Goal: Task Accomplishment & Management: Manage account settings

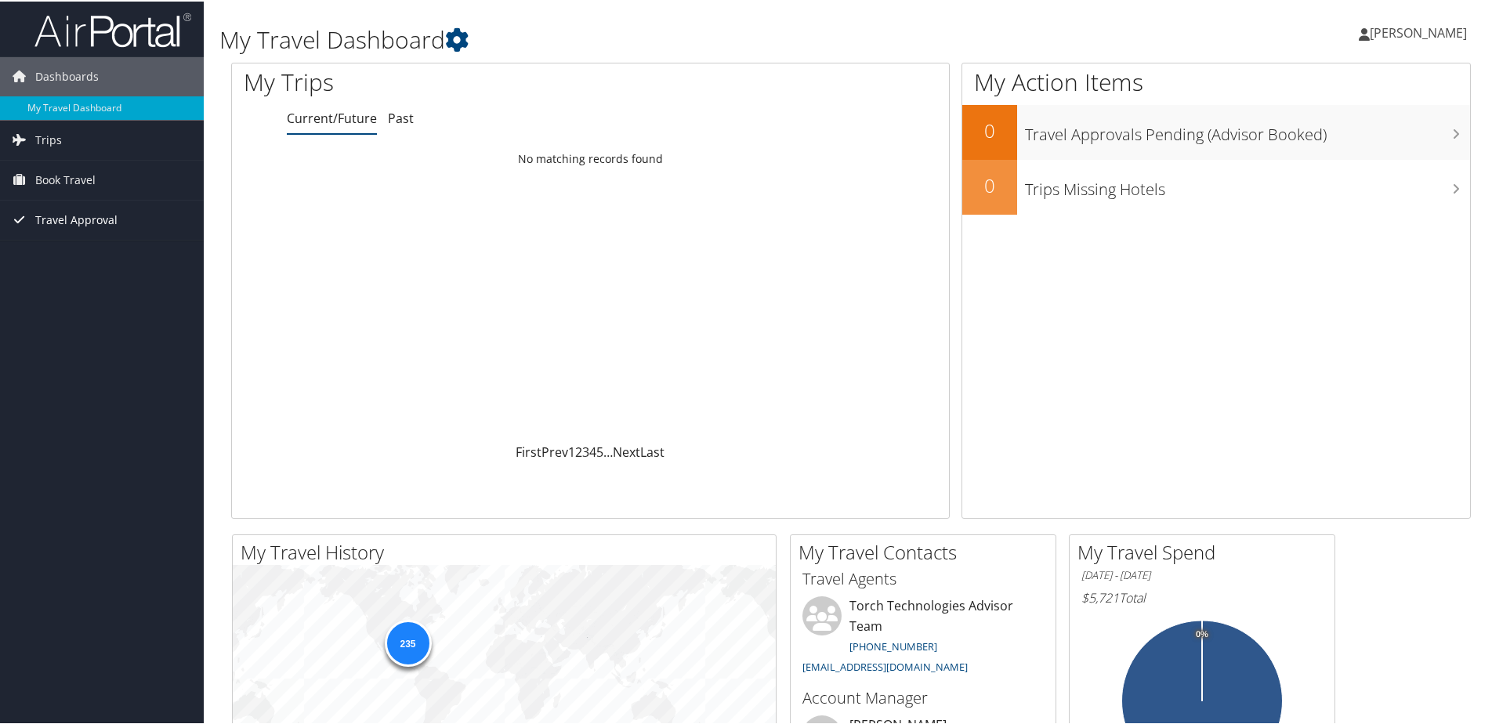
click at [94, 217] on span "Travel Approval" at bounding box center [76, 218] width 82 height 39
click at [87, 248] on link "Pending Trip Approvals" at bounding box center [102, 250] width 204 height 24
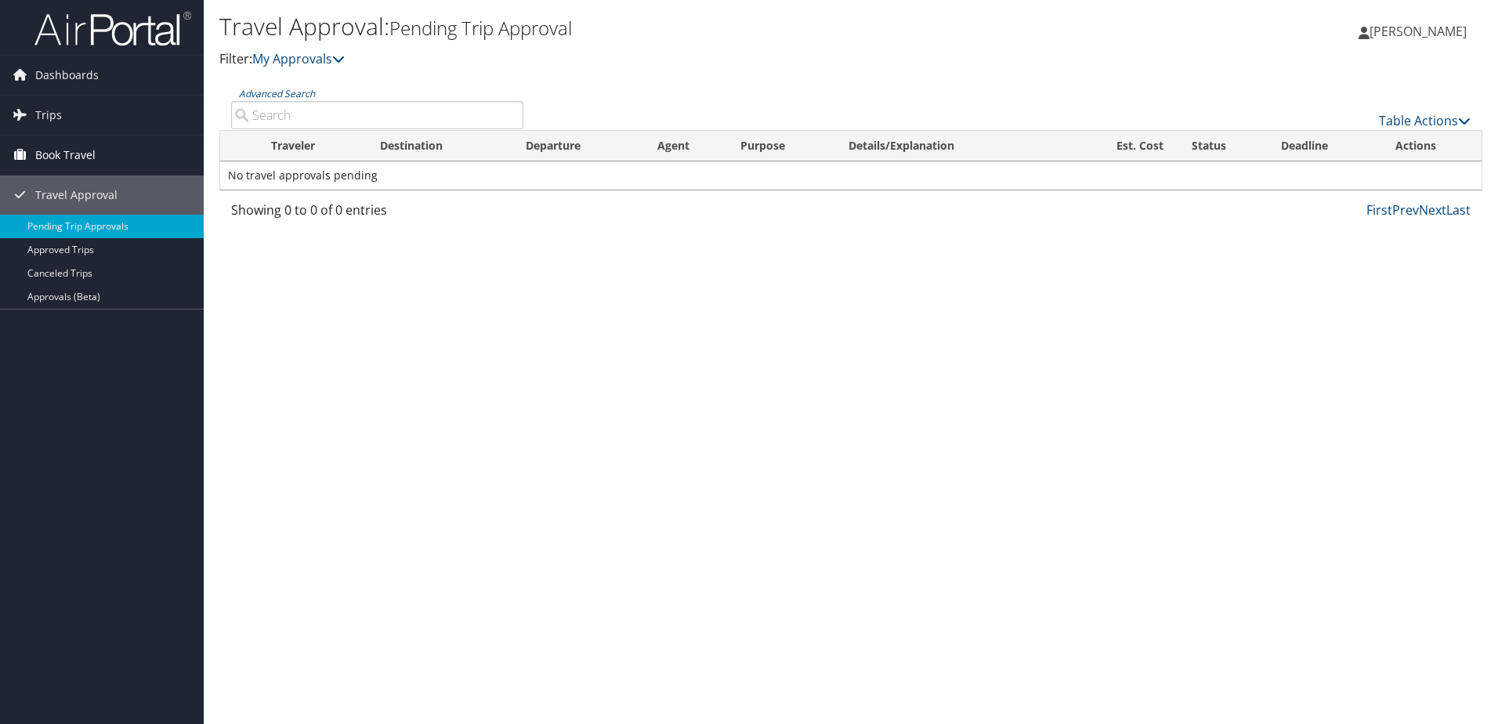
click at [74, 152] on span "Book Travel" at bounding box center [65, 155] width 60 height 39
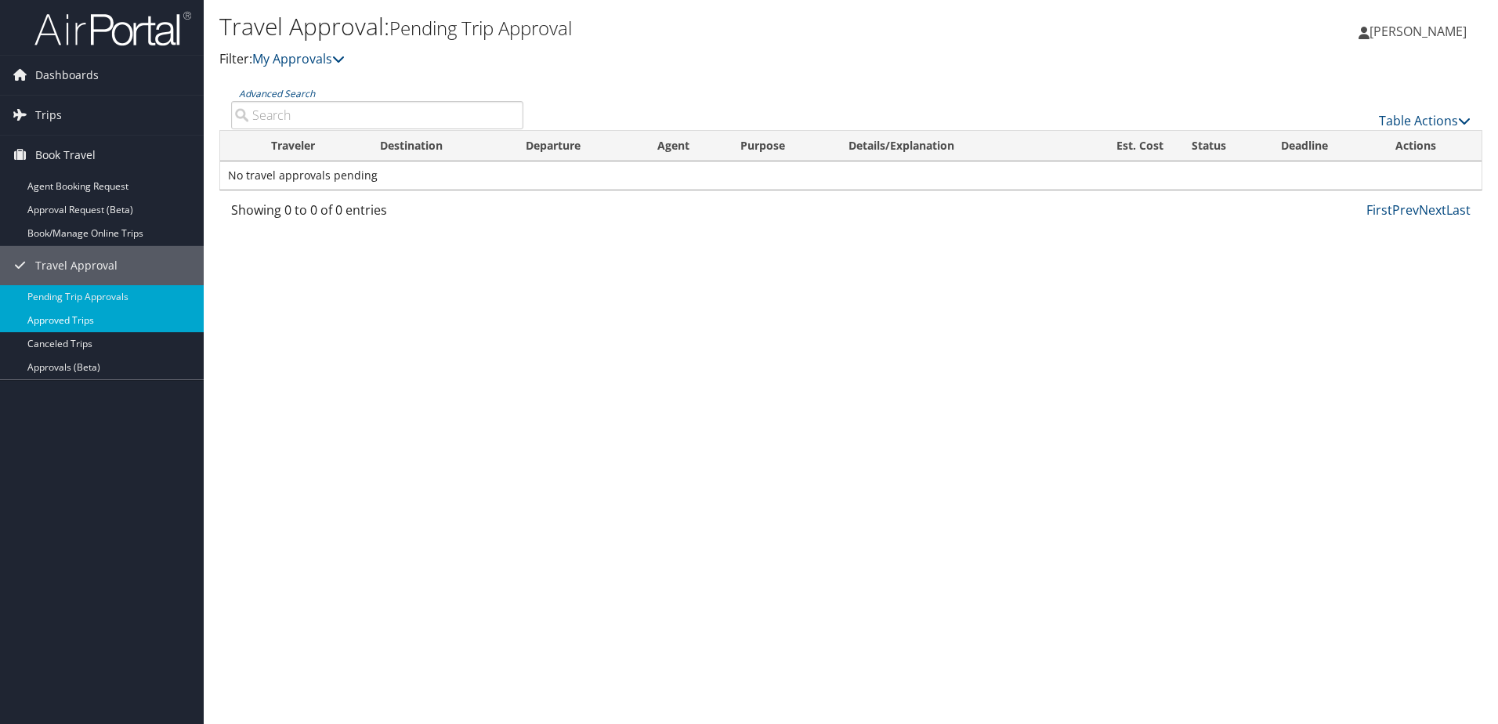
click at [90, 318] on link "Approved Trips" at bounding box center [102, 321] width 204 height 24
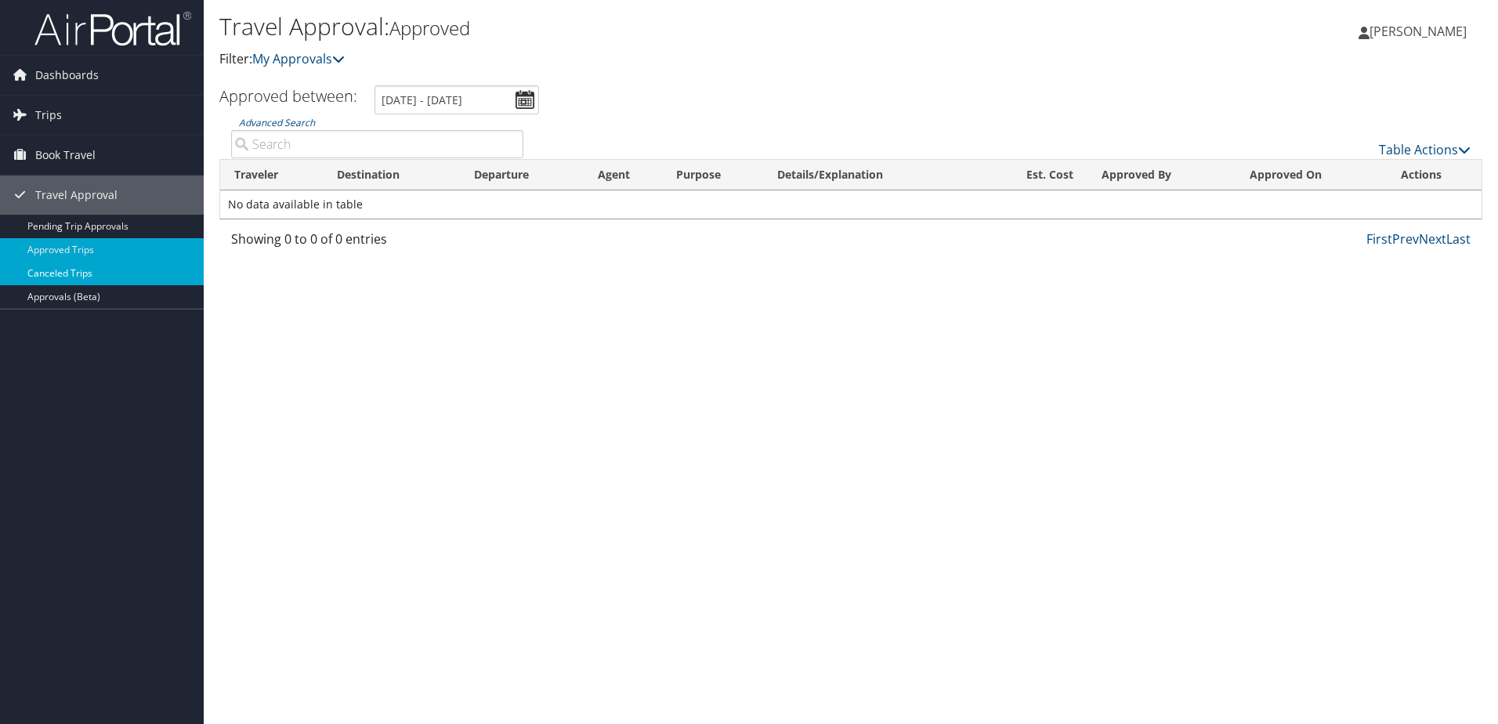
click at [83, 271] on link "Canceled Trips" at bounding box center [102, 274] width 204 height 24
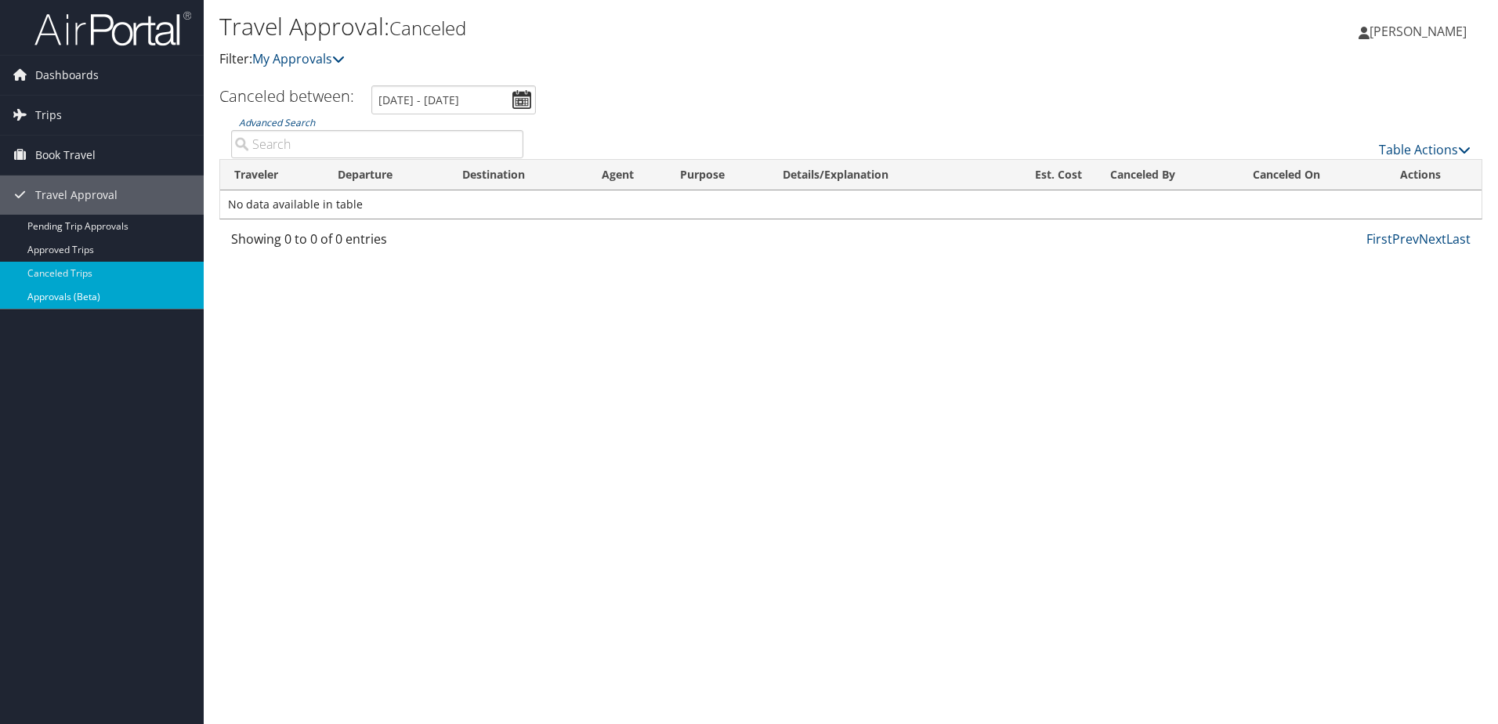
click at [92, 301] on link "Approvals (Beta)" at bounding box center [102, 297] width 204 height 24
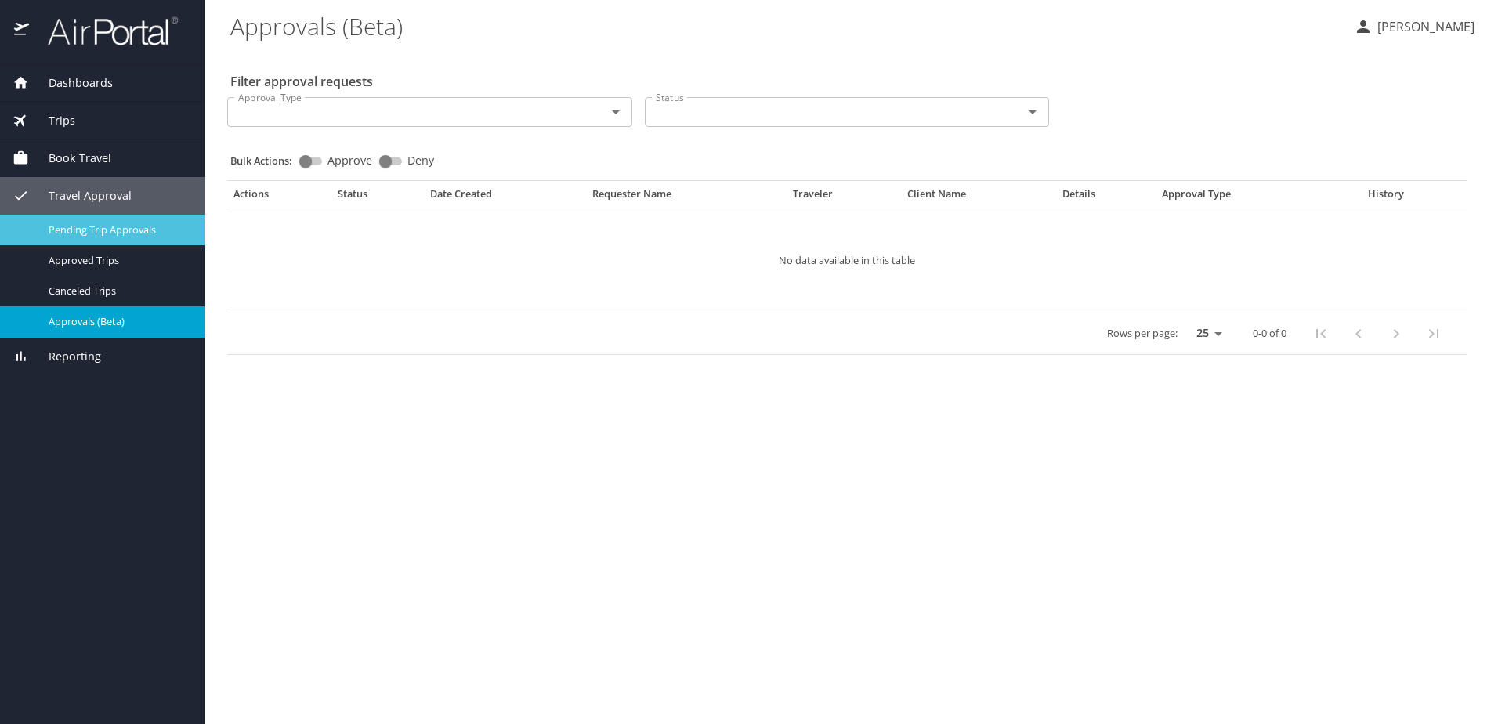
click at [127, 230] on span "Pending Trip Approvals" at bounding box center [118, 230] width 138 height 15
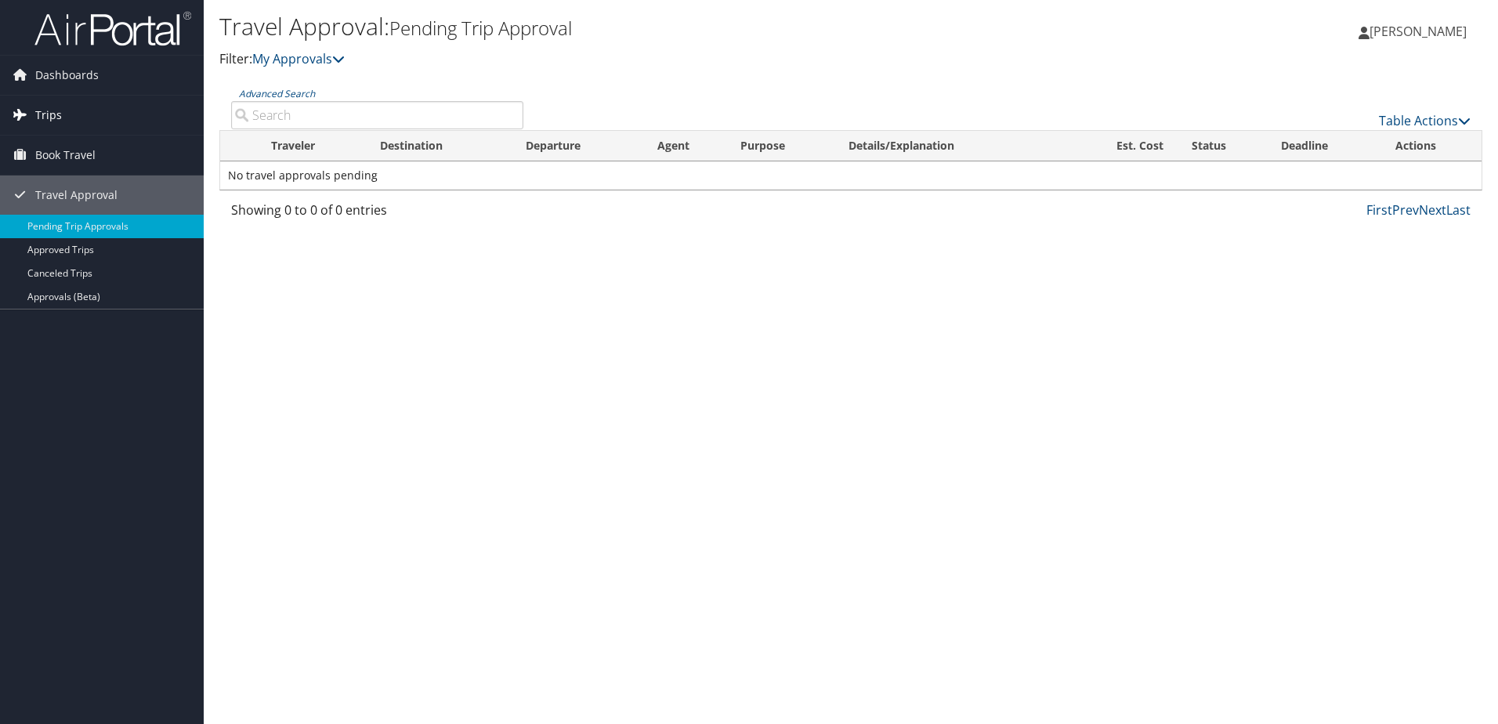
click at [49, 111] on span "Trips" at bounding box center [48, 115] width 27 height 39
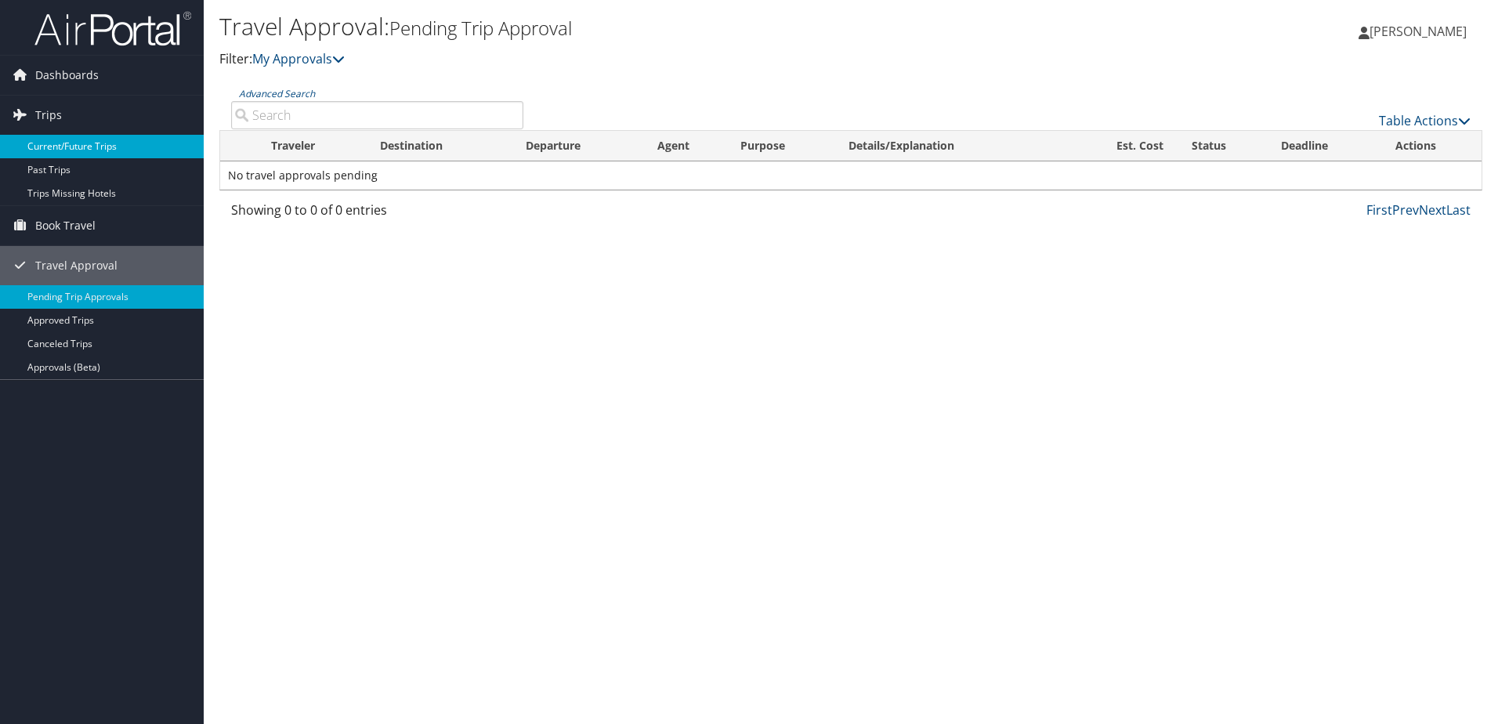
click at [54, 143] on link "Current/Future Trips" at bounding box center [102, 147] width 204 height 24
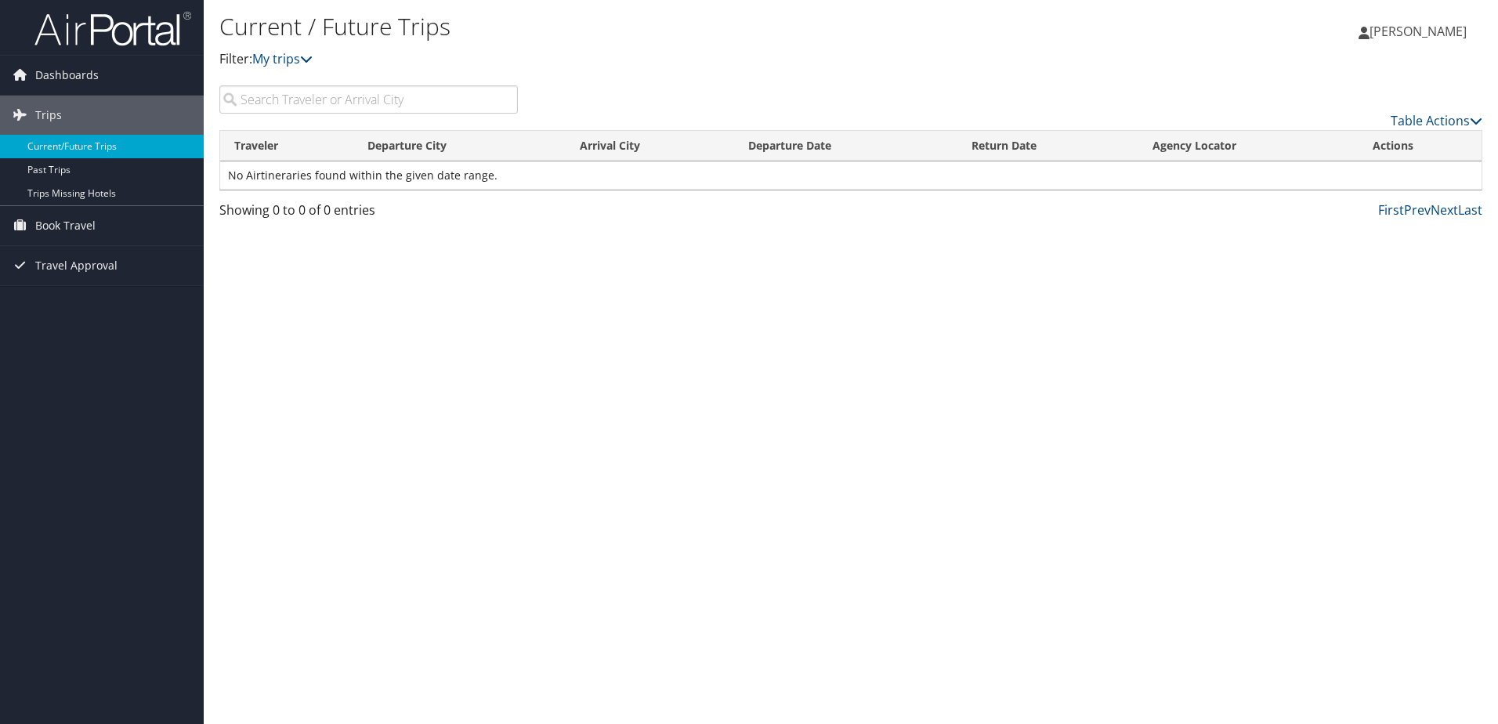
click at [482, 397] on div "Current / Future Trips Filter: My trips [PERSON_NAME] [PERSON_NAME] My Settings…" at bounding box center [851, 362] width 1295 height 724
click at [40, 220] on span "Book Travel" at bounding box center [65, 225] width 60 height 39
click at [51, 166] on link "Past Trips" at bounding box center [102, 170] width 204 height 24
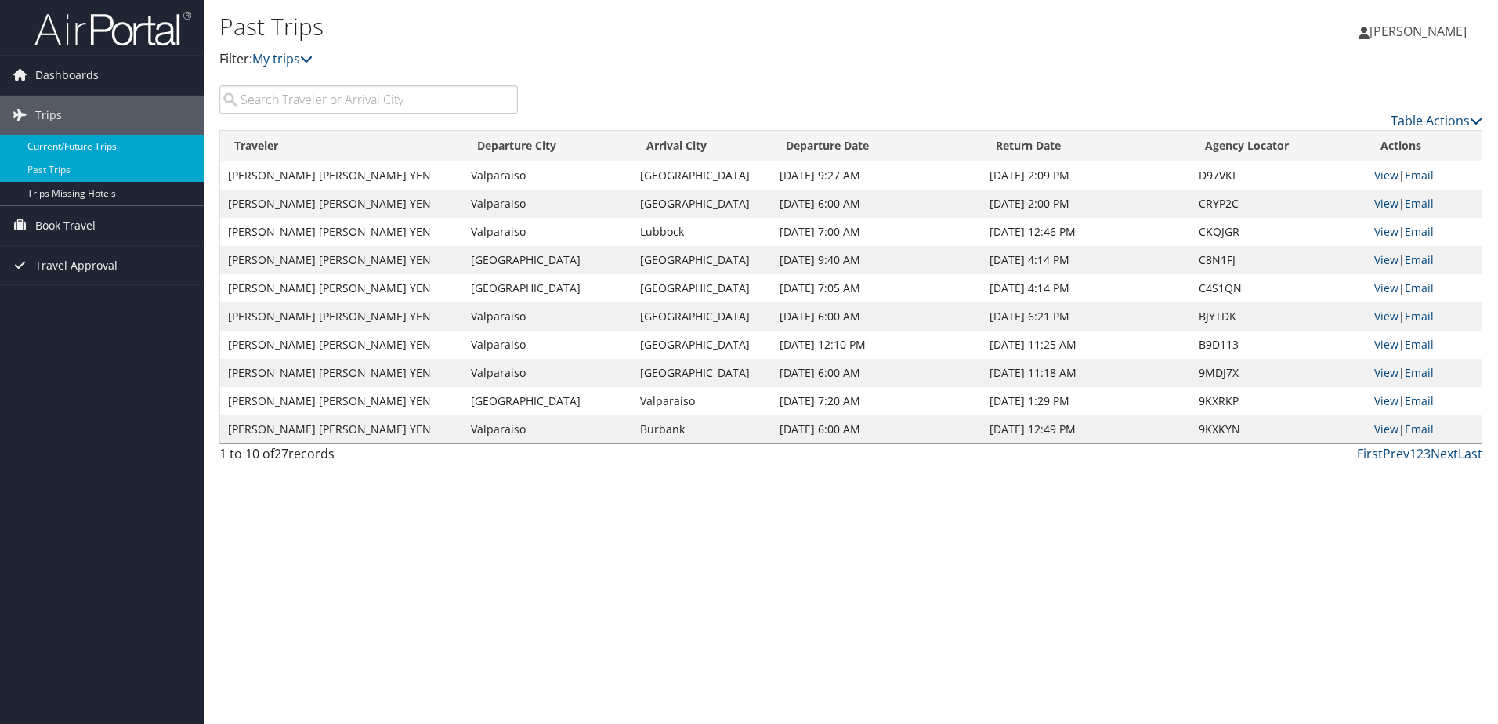
click at [66, 145] on link "Current/Future Trips" at bounding box center [102, 147] width 204 height 24
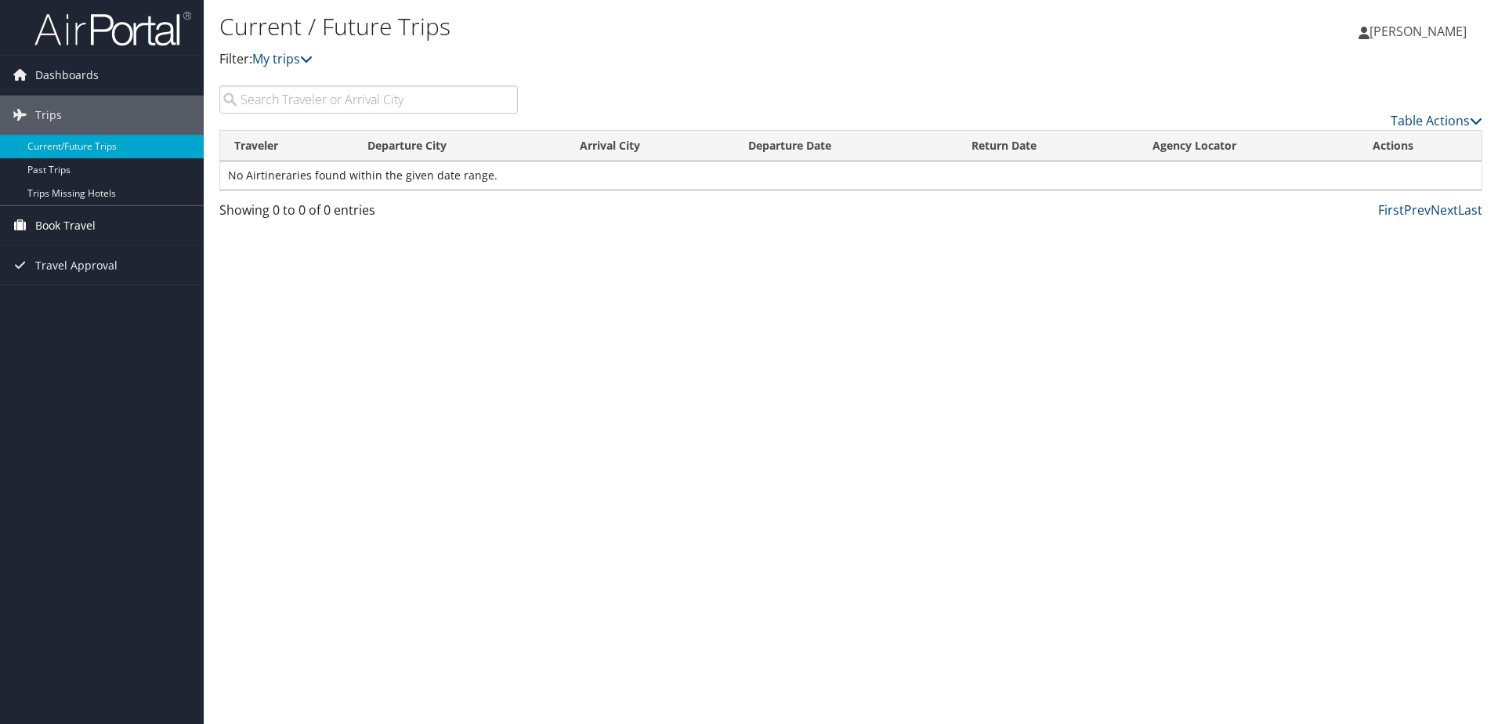
click at [65, 224] on span "Book Travel" at bounding box center [65, 225] width 60 height 39
click at [81, 301] on link "Book/Manage Online Trips" at bounding box center [102, 304] width 204 height 24
click at [63, 71] on span "Dashboards" at bounding box center [66, 75] width 63 height 39
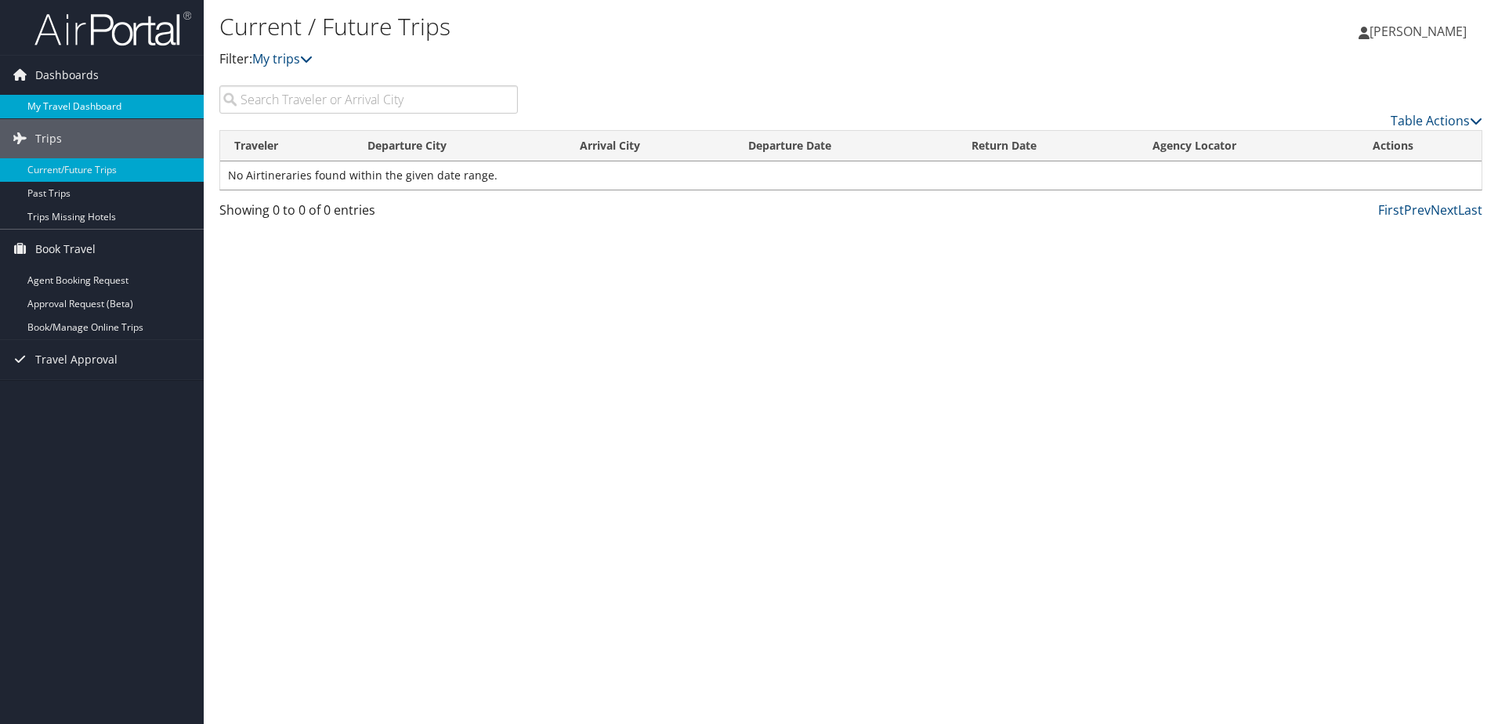
click at [68, 104] on link "My Travel Dashboard" at bounding box center [102, 107] width 204 height 24
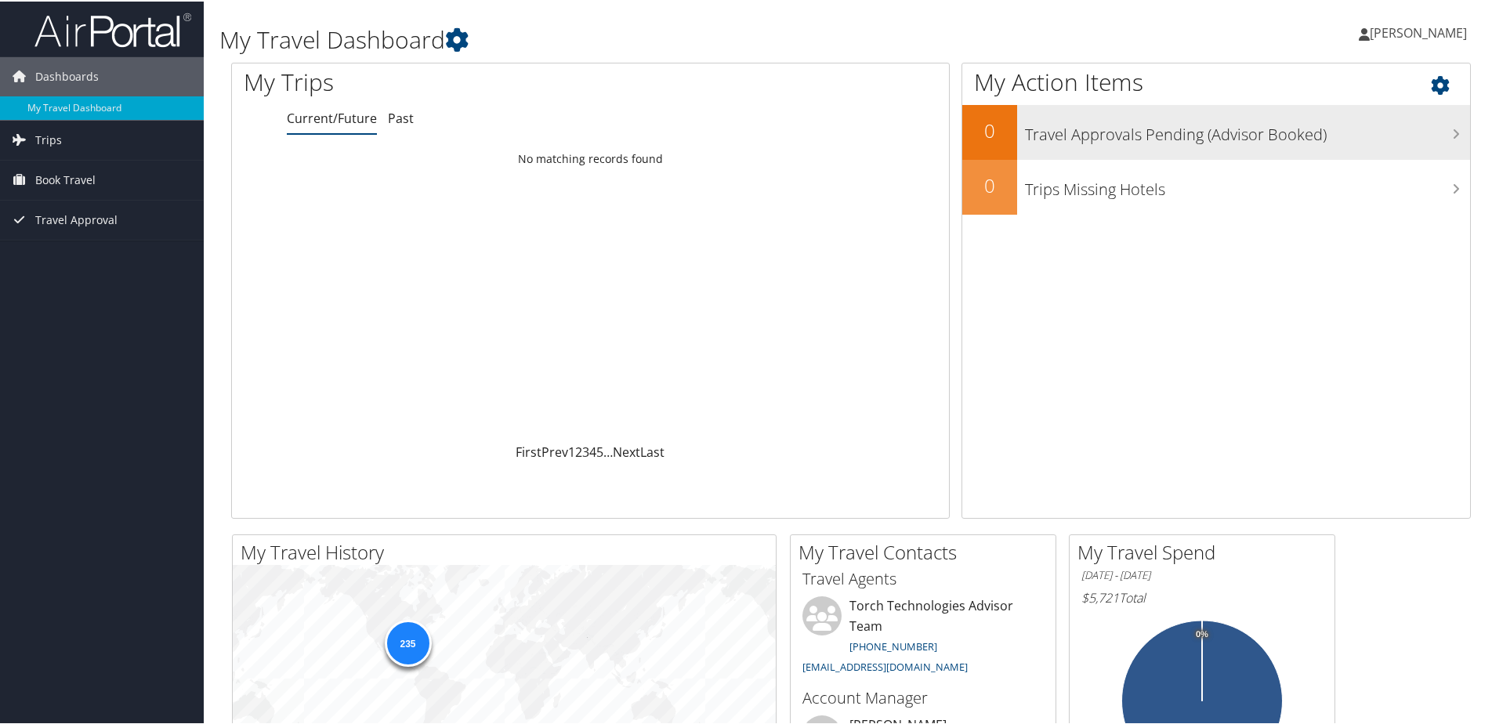
click at [1452, 132] on icon at bounding box center [1456, 132] width 8 height 13
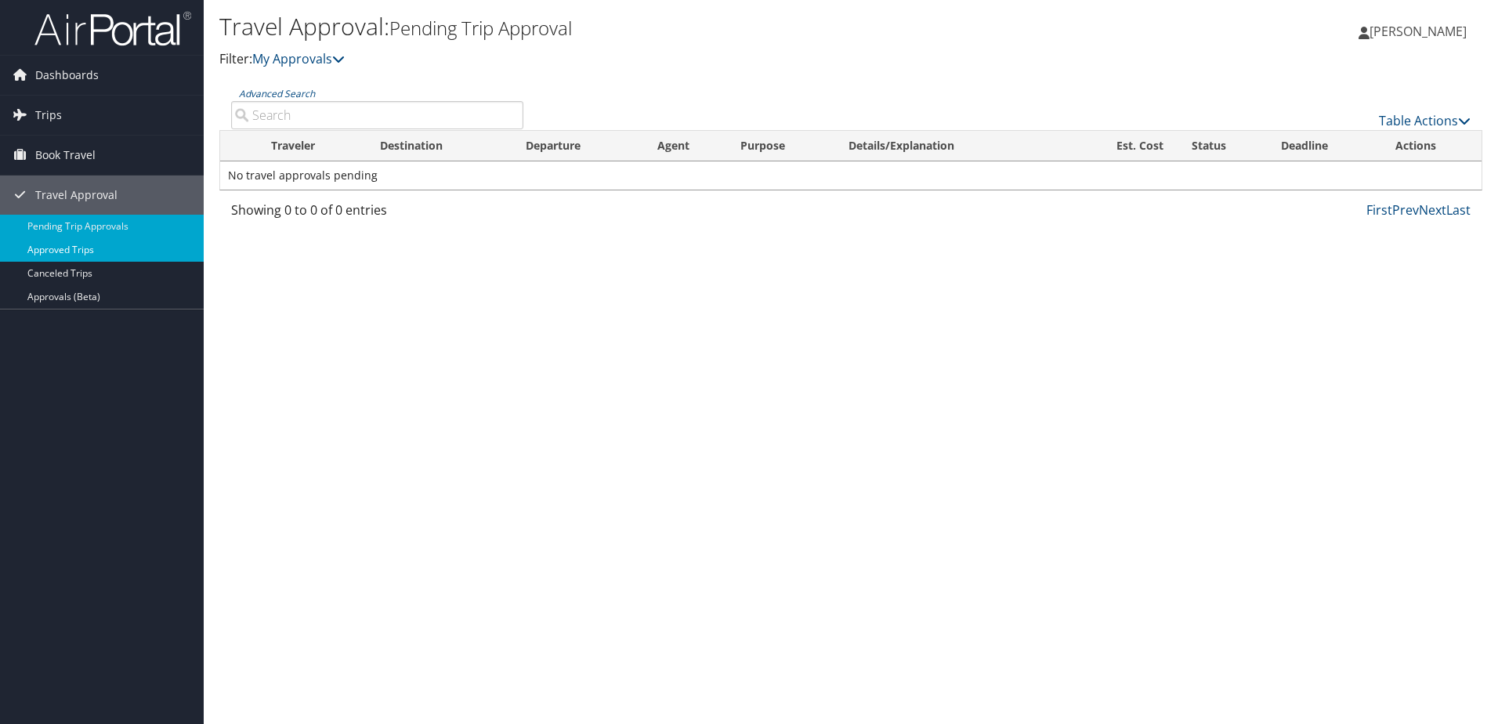
click at [59, 249] on link "Approved Trips" at bounding box center [102, 250] width 204 height 24
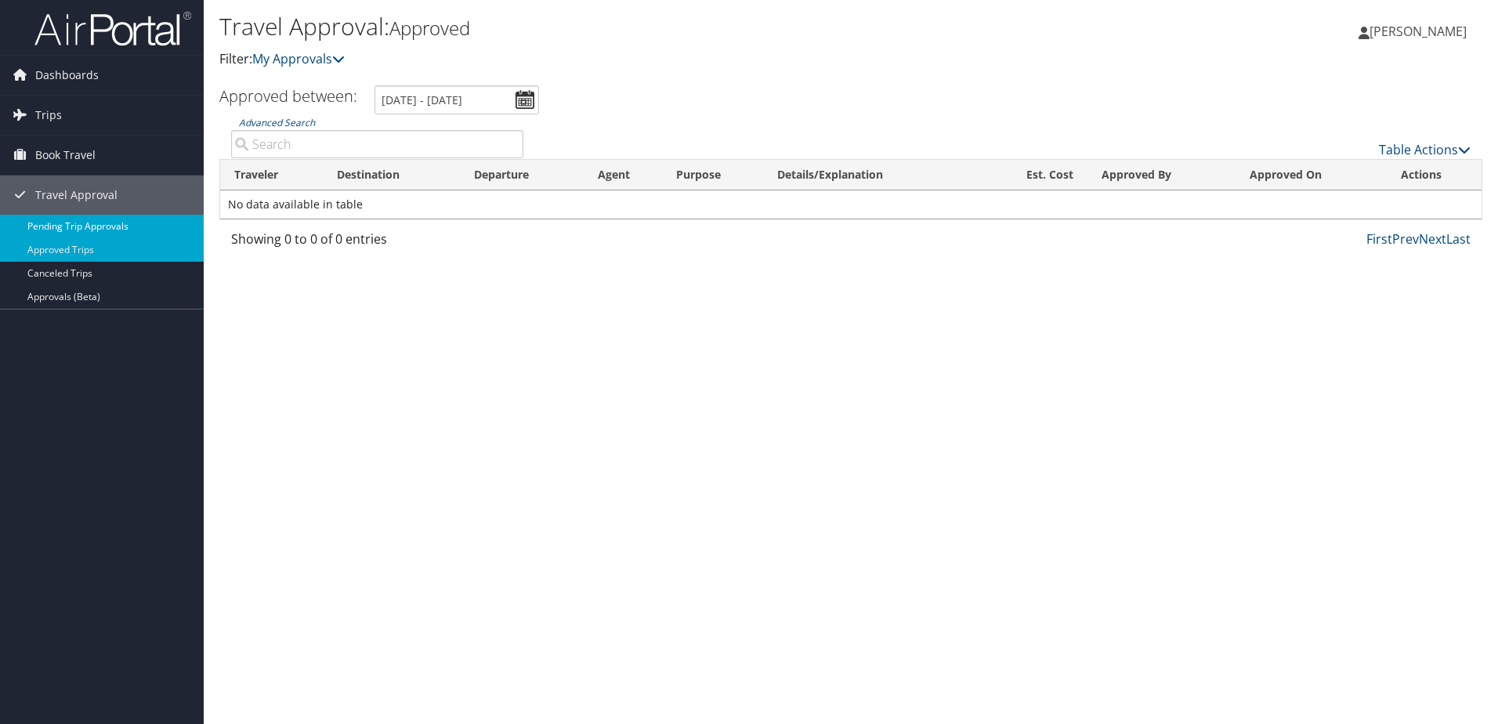
click at [63, 226] on link "Pending Trip Approvals" at bounding box center [102, 227] width 204 height 24
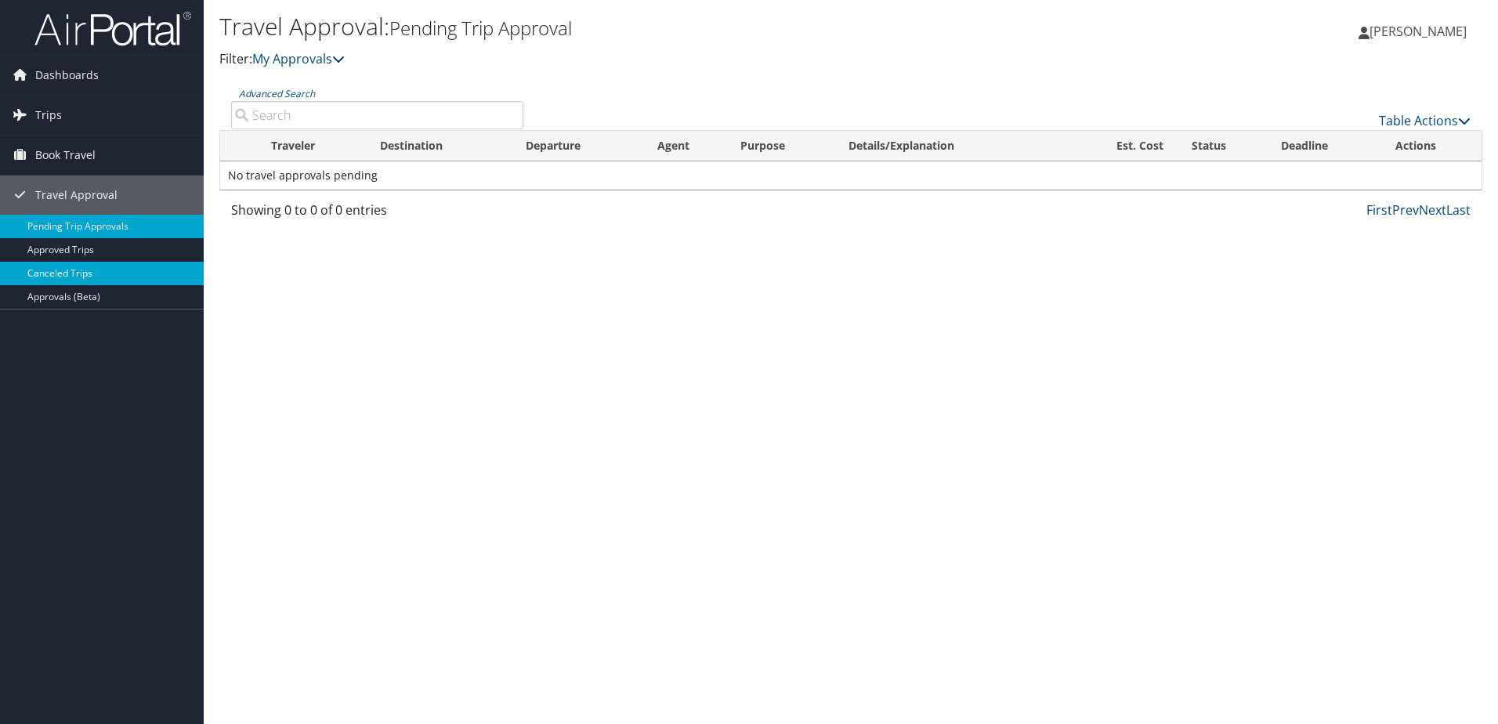
click at [60, 273] on link "Canceled Trips" at bounding box center [102, 274] width 204 height 24
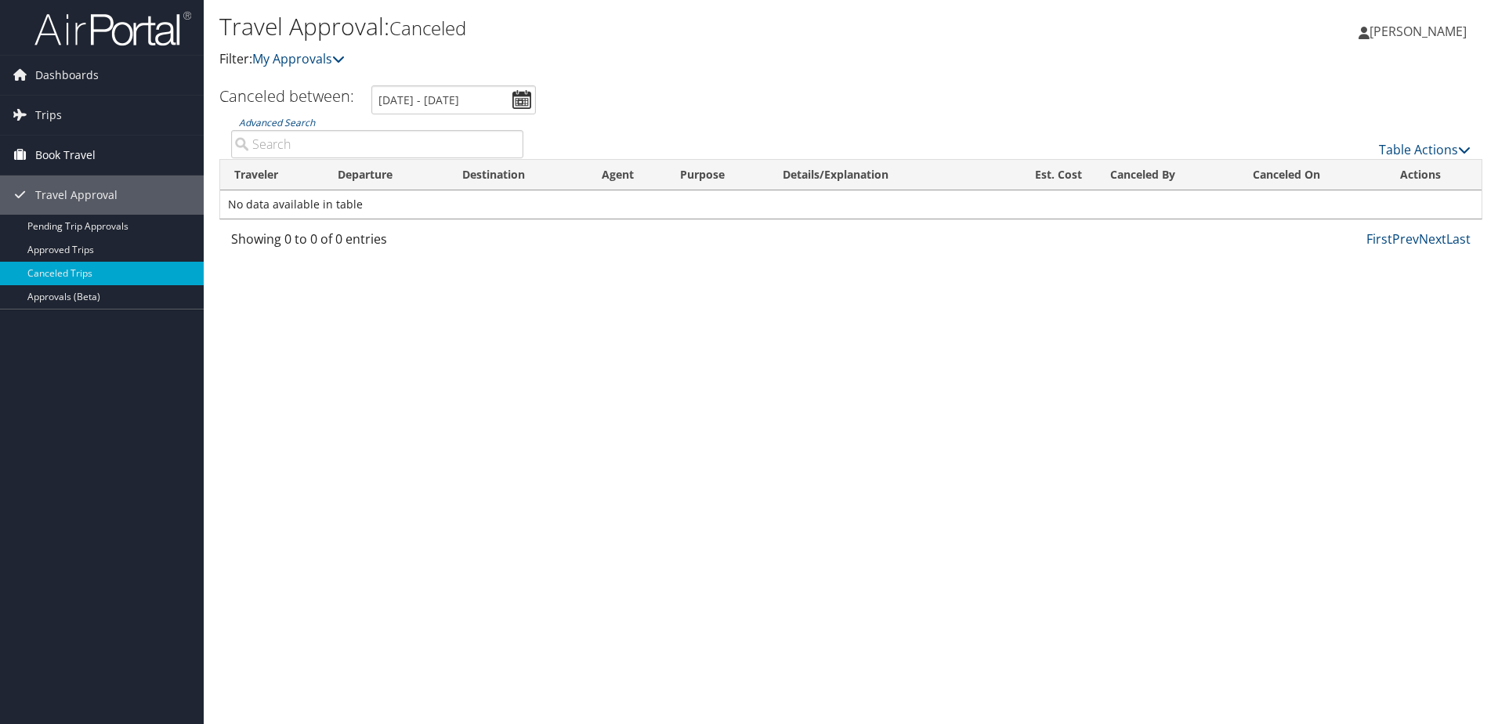
click at [52, 154] on span "Book Travel" at bounding box center [65, 155] width 60 height 39
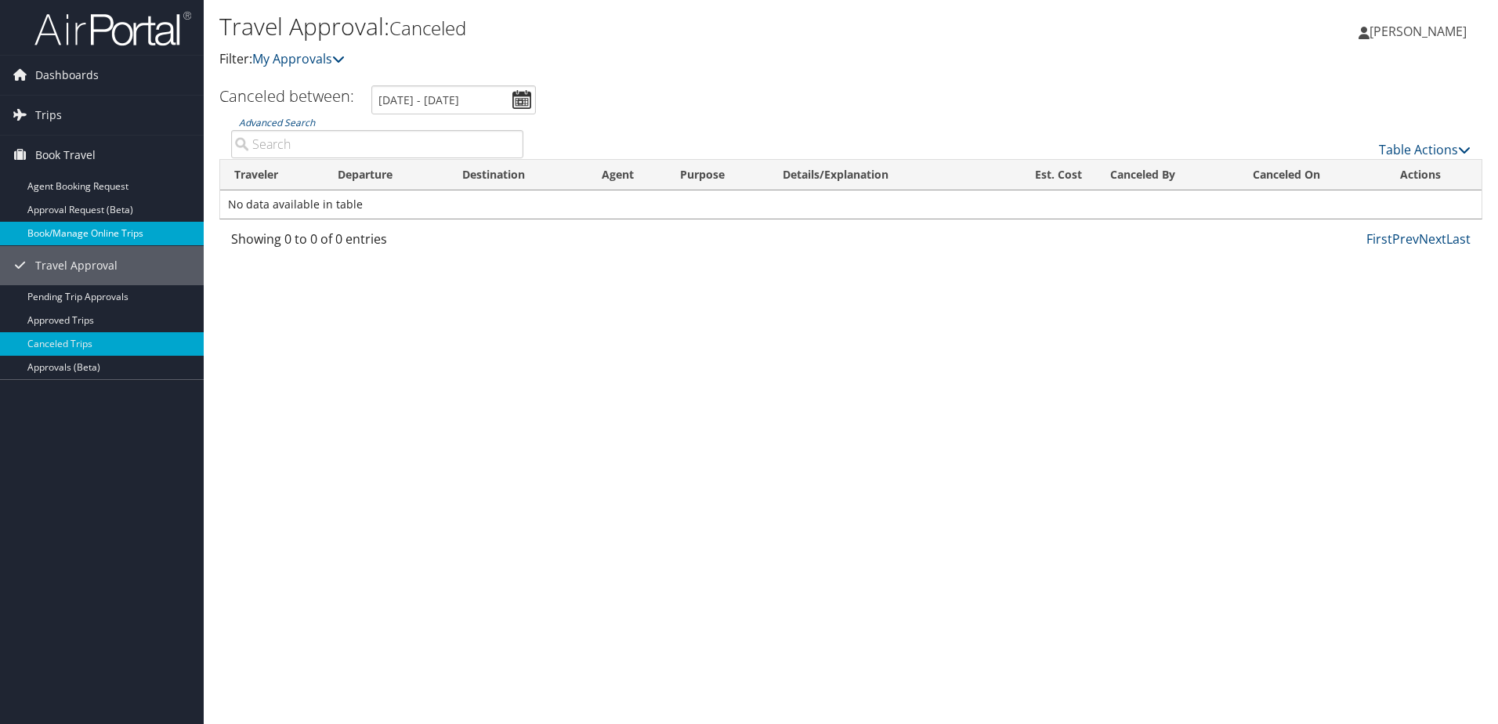
click at [81, 232] on link "Book/Manage Online Trips" at bounding box center [102, 234] width 204 height 24
